Goal: Transaction & Acquisition: Purchase product/service

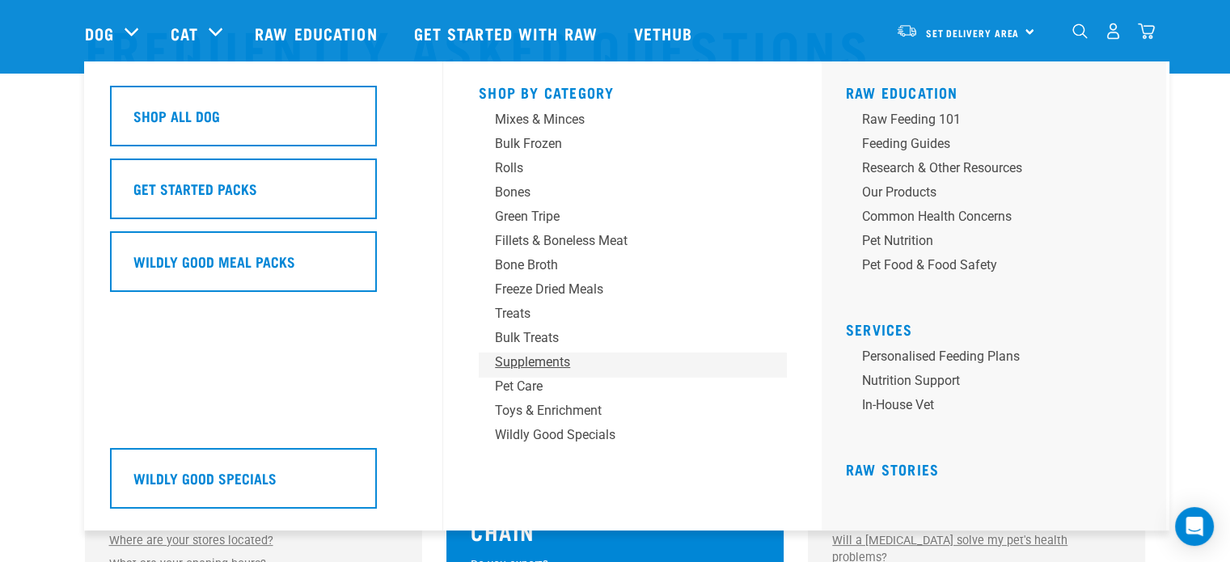
scroll to position [81, 0]
click at [549, 112] on div "Mixes & Minces" at bounding box center [621, 119] width 252 height 19
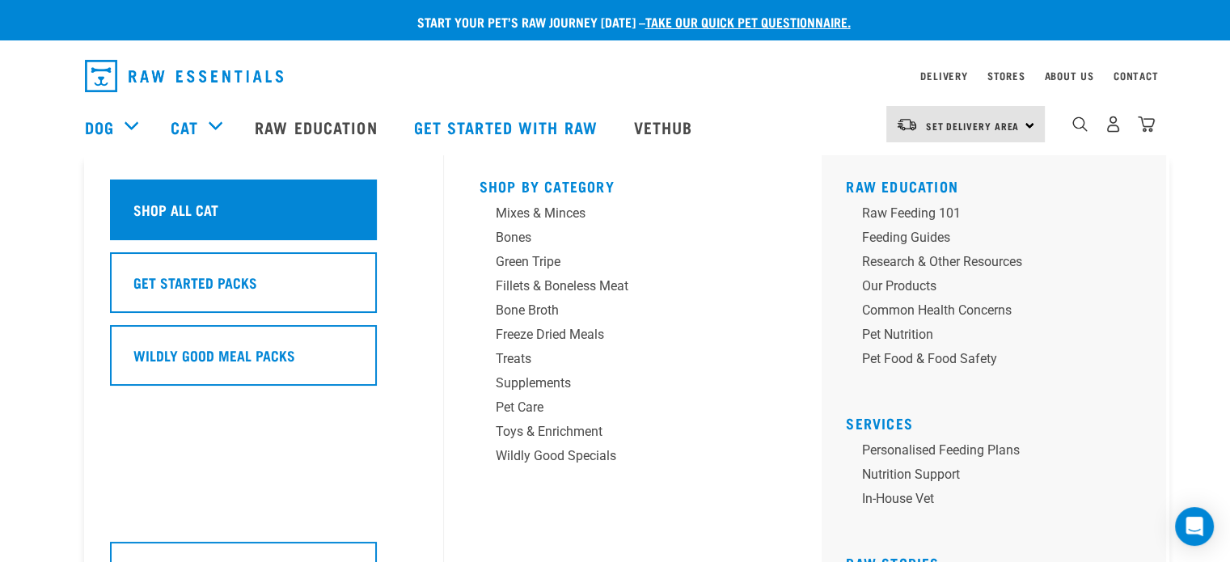
click at [198, 221] on div "Shop All Cat" at bounding box center [243, 210] width 267 height 61
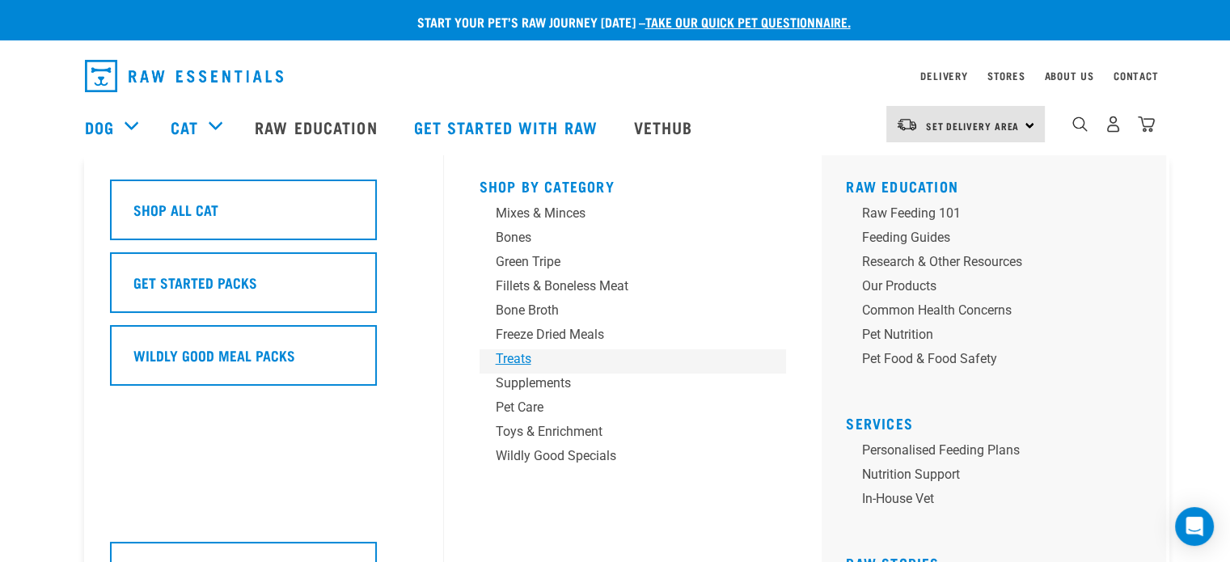
click at [509, 354] on div "Treats" at bounding box center [622, 358] width 252 height 19
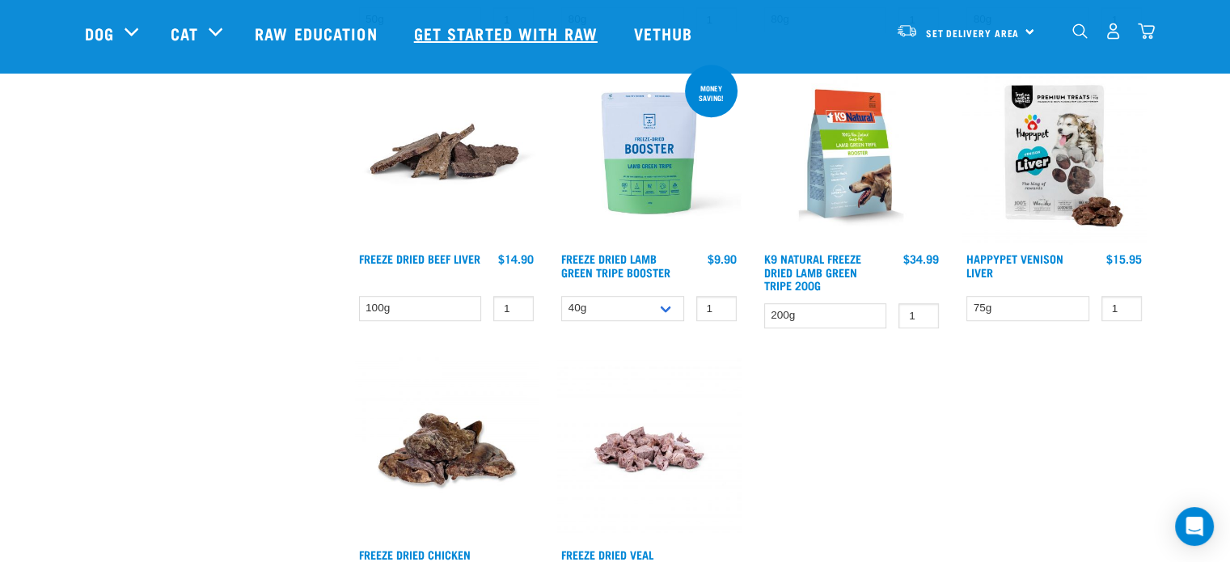
scroll to position [984, 0]
